Goal: Task Accomplishment & Management: Use online tool/utility

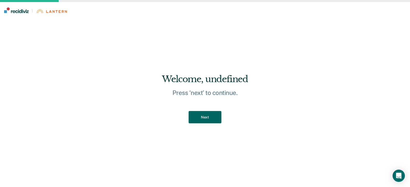
click at [198, 118] on button "Next" at bounding box center [205, 117] width 33 height 13
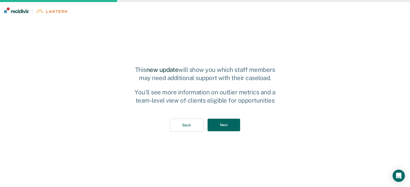
click at [228, 124] on button "Next" at bounding box center [224, 125] width 33 height 13
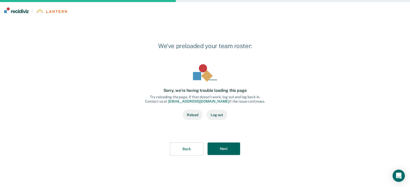
click at [229, 150] on button "Next" at bounding box center [224, 149] width 33 height 13
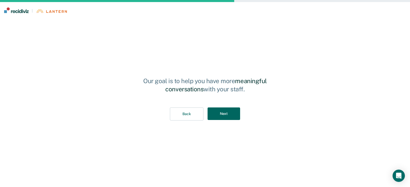
click at [229, 115] on button "Next" at bounding box center [224, 114] width 33 height 13
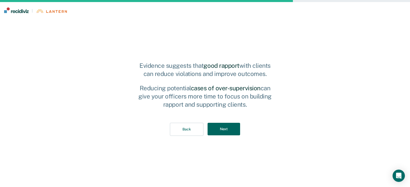
click at [228, 132] on button "Next" at bounding box center [224, 129] width 33 height 13
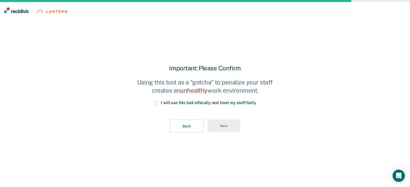
click at [157, 104] on span at bounding box center [156, 103] width 4 height 4
click at [256, 101] on input "I will use this tool ethically and treat my staff fairly" at bounding box center [256, 101] width 0 height 0
click at [220, 123] on button "Next" at bounding box center [224, 126] width 33 height 13
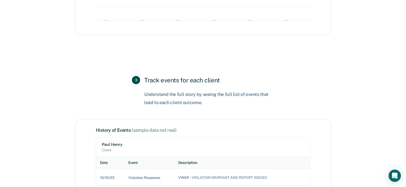
scroll to position [538, 0]
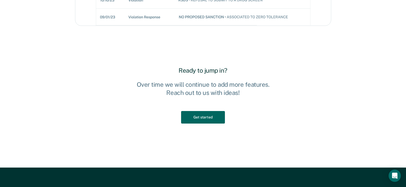
click at [217, 117] on button "Get started" at bounding box center [203, 117] width 44 height 13
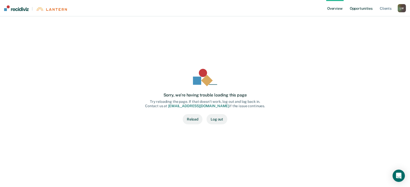
click at [363, 11] on link "Opportunities" at bounding box center [361, 8] width 25 height 16
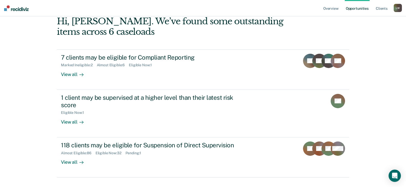
scroll to position [48, 0]
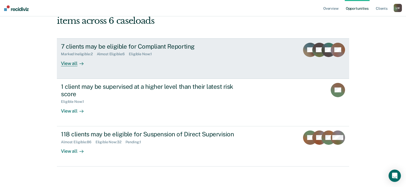
click at [169, 48] on div "7 clients may be eligible for Compliant Reporting" at bounding box center [151, 46] width 180 height 7
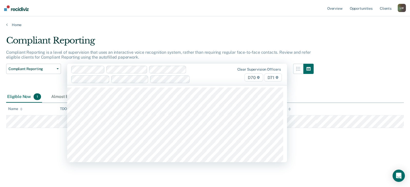
click at [271, 78] on span "D71" at bounding box center [273, 78] width 18 height 8
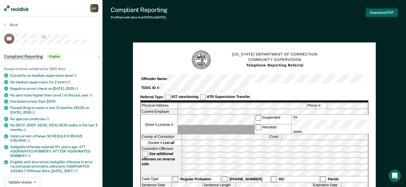
click at [390, 14] on button "Download PDF" at bounding box center [382, 12] width 32 height 8
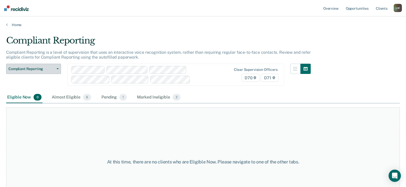
click at [56, 68] on button "Compliant Reporting" at bounding box center [33, 69] width 55 height 10
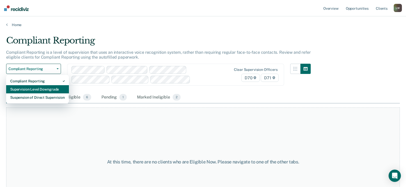
click at [53, 88] on div "Supervision Level Downgrade" at bounding box center [37, 89] width 55 height 8
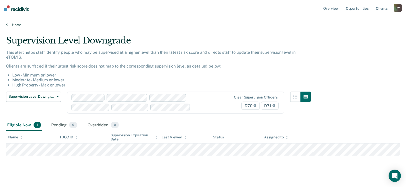
click at [15, 25] on link "Home" at bounding box center [203, 25] width 394 height 5
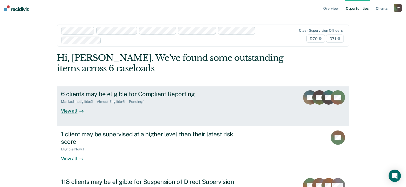
click at [139, 101] on div "Pending : 1" at bounding box center [139, 102] width 20 height 4
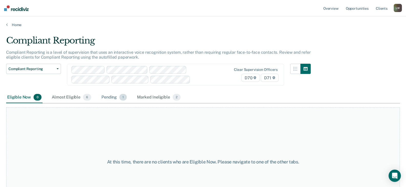
click at [113, 98] on div "Pending 1" at bounding box center [113, 97] width 27 height 11
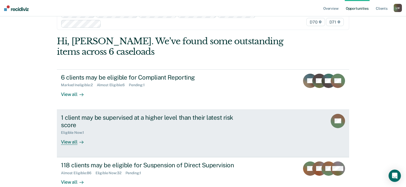
scroll to position [26, 0]
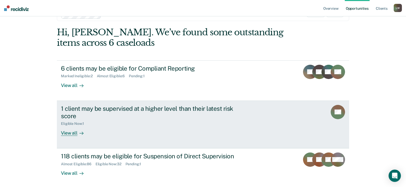
click at [107, 110] on div "1 client may be supervised at a higher level than their latest risk score" at bounding box center [151, 112] width 180 height 15
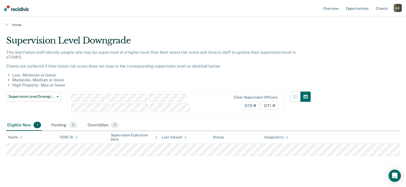
scroll to position [1, 0]
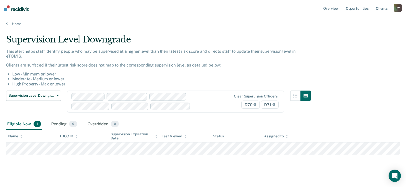
click at [94, 167] on main "Supervision Level Downgrade This alert helps staff identify people who may be s…" at bounding box center [203, 108] width 406 height 165
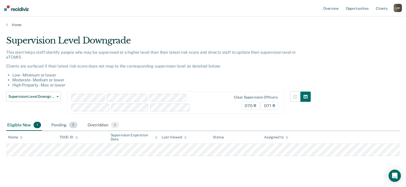
click at [59, 120] on div "Pending 0" at bounding box center [64, 125] width 28 height 11
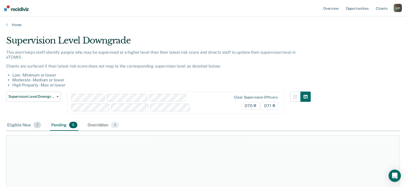
click at [22, 120] on div "Eligible Now 1" at bounding box center [24, 125] width 36 height 11
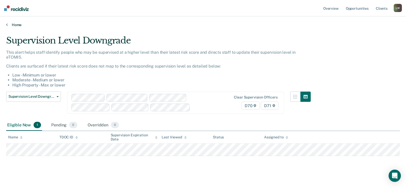
click at [16, 26] on link "Home" at bounding box center [203, 25] width 394 height 5
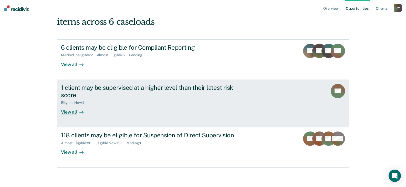
scroll to position [48, 0]
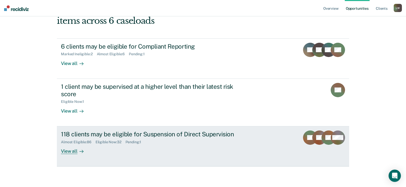
click at [107, 142] on div "Eligible Now : 32" at bounding box center [111, 142] width 30 height 4
